Goal: Find specific page/section: Find specific page/section

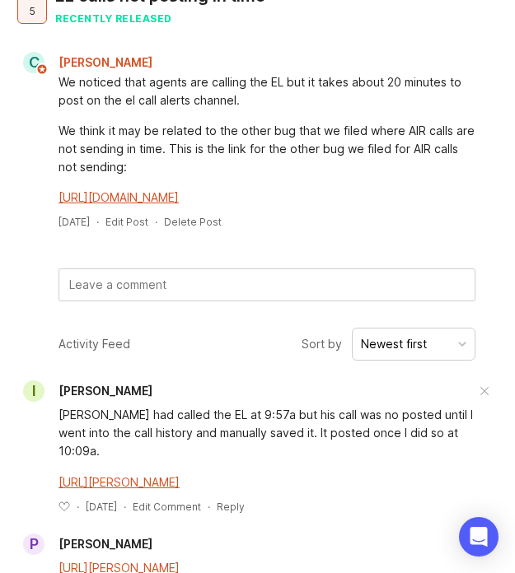
scroll to position [102, 0]
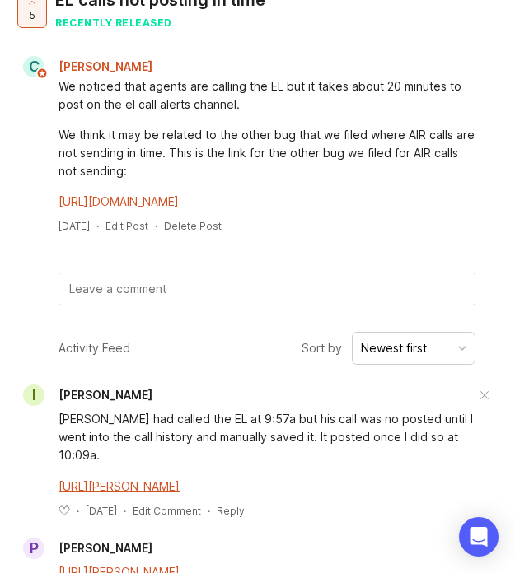
click at [179, 194] on link "[URL][DOMAIN_NAME]" at bounding box center [118, 201] width 120 height 14
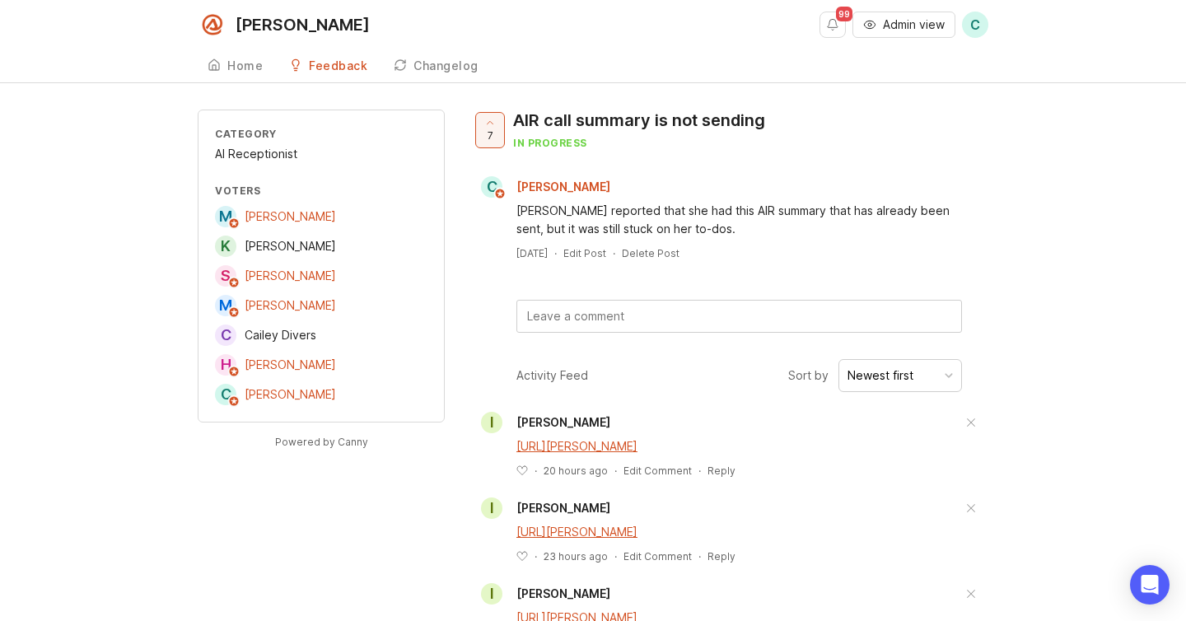
click at [242, 71] on div "Home" at bounding box center [244, 66] width 35 height 12
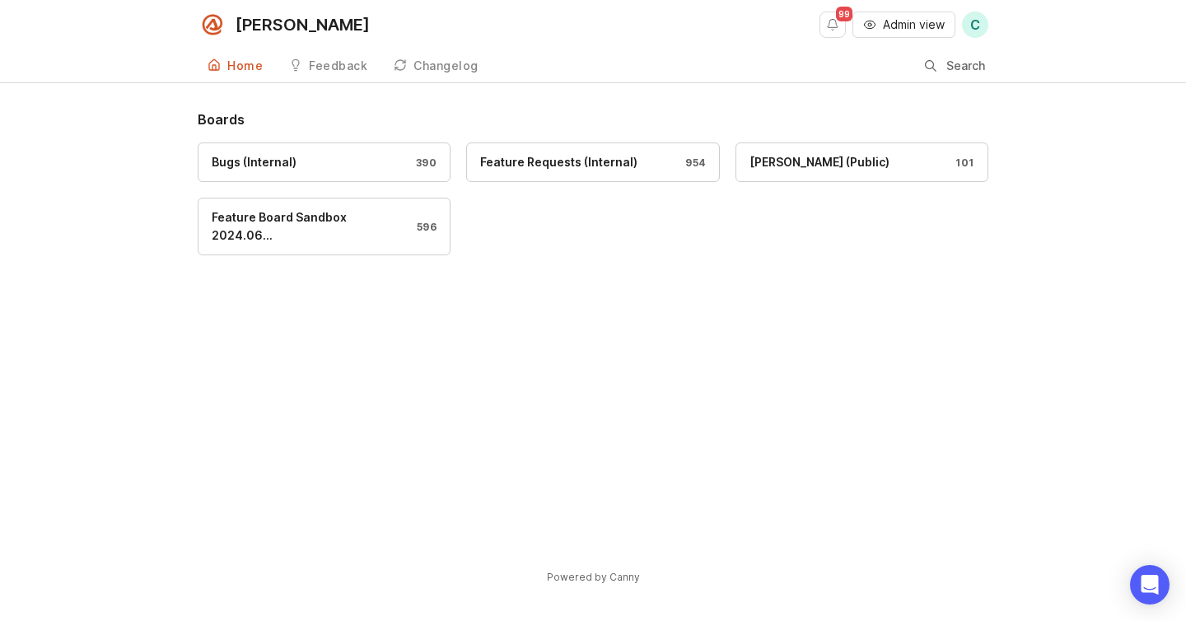
click at [361, 172] on link "Bugs (Internal) 390" at bounding box center [324, 162] width 253 height 40
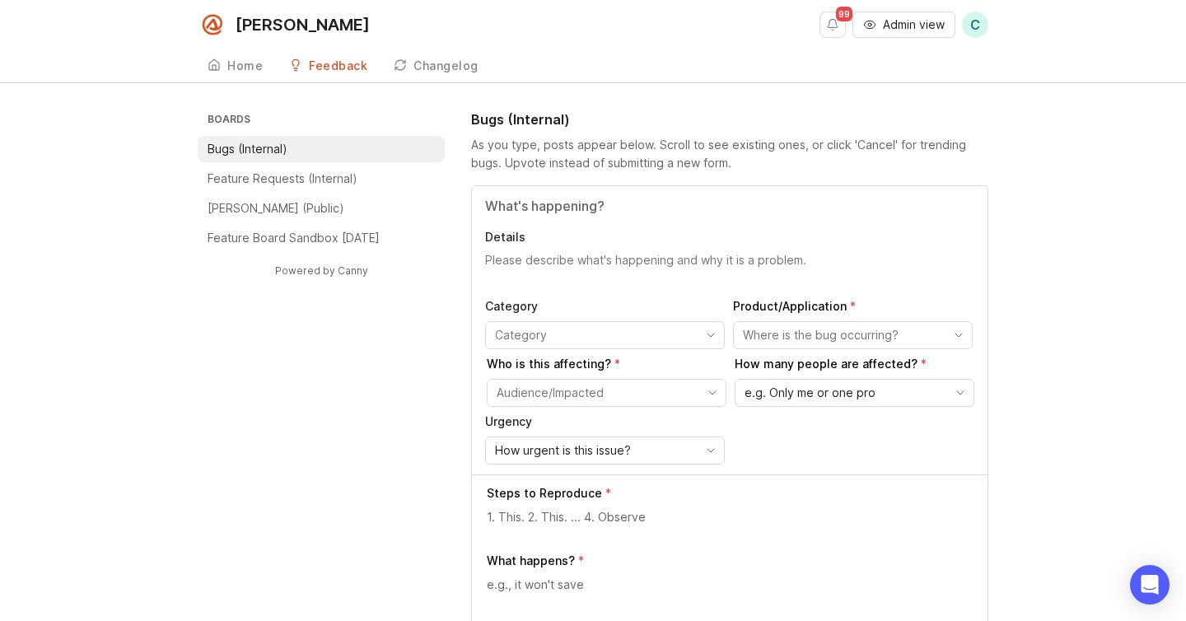
click at [345, 171] on p "Feature Requests (Internal)" at bounding box center [283, 178] width 150 height 16
click at [892, 16] on span "Admin view" at bounding box center [914, 24] width 62 height 16
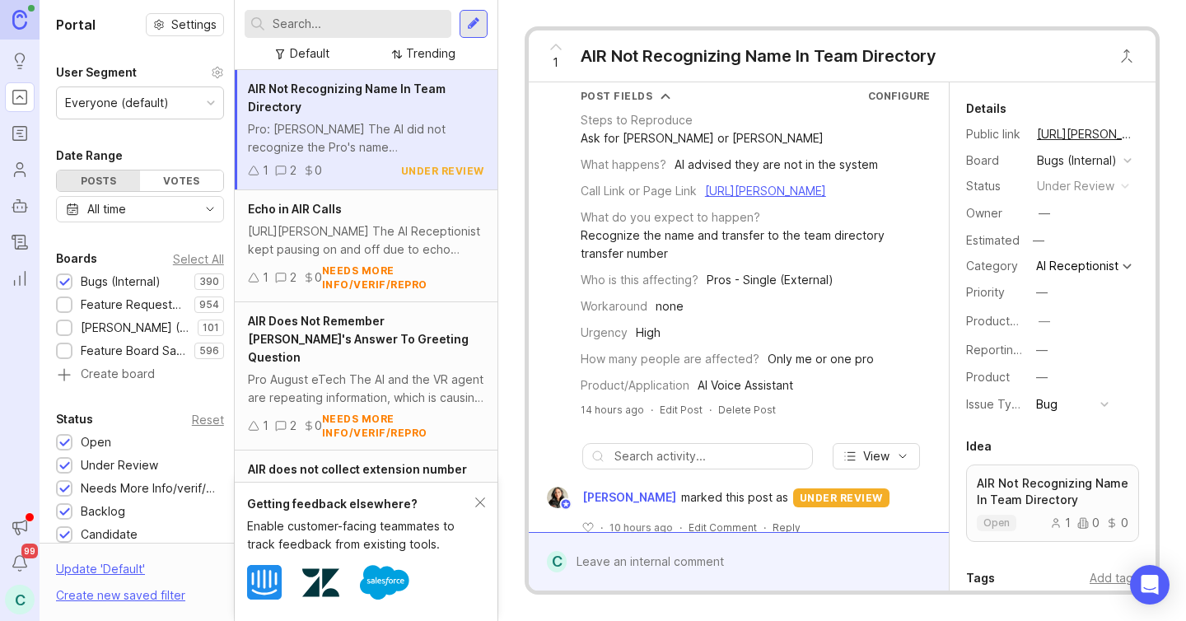
scroll to position [3, 0]
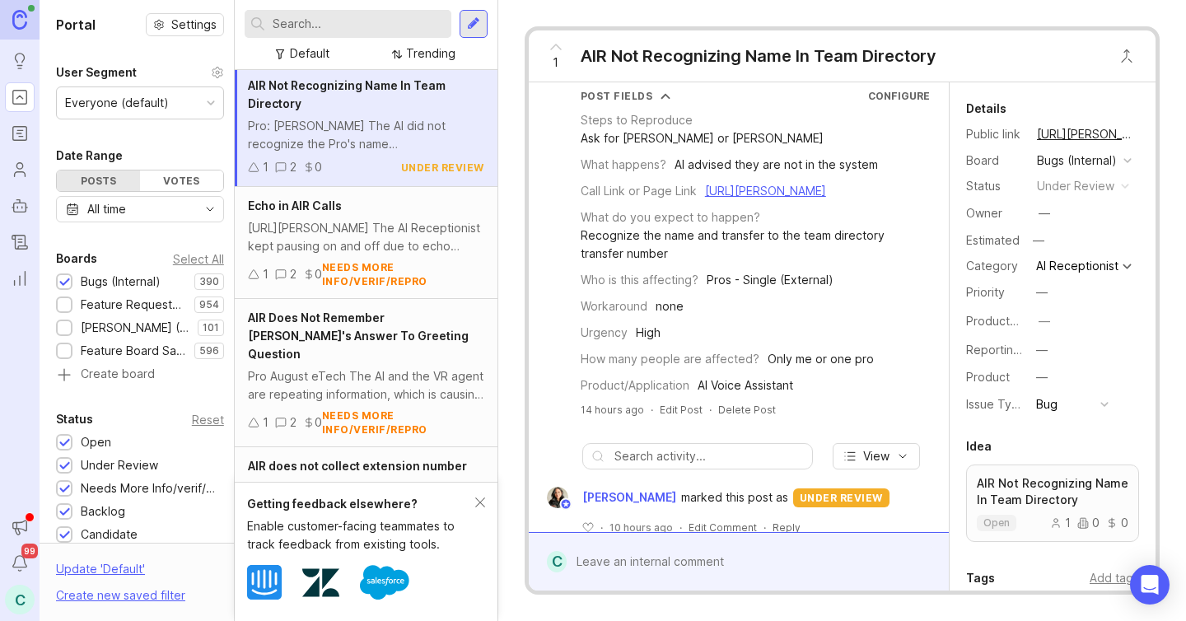
click at [348, 15] on input "text" at bounding box center [359, 24] width 172 height 18
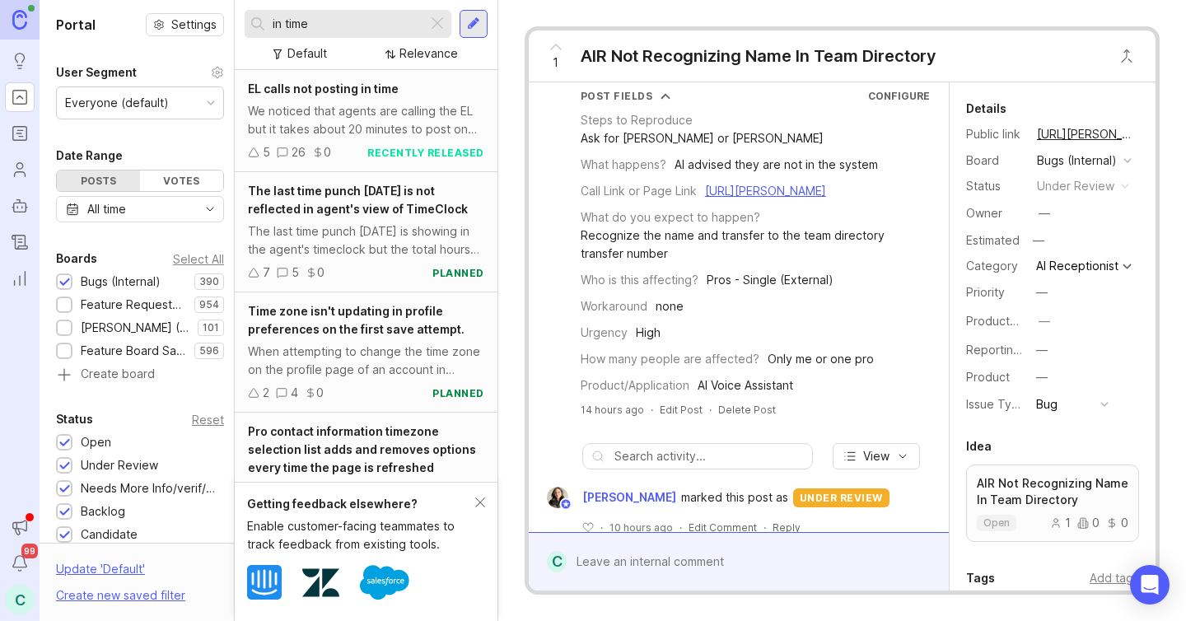
click at [372, 23] on input "in time" at bounding box center [347, 24] width 148 height 18
type input "in time"
